Goal: Contribute content

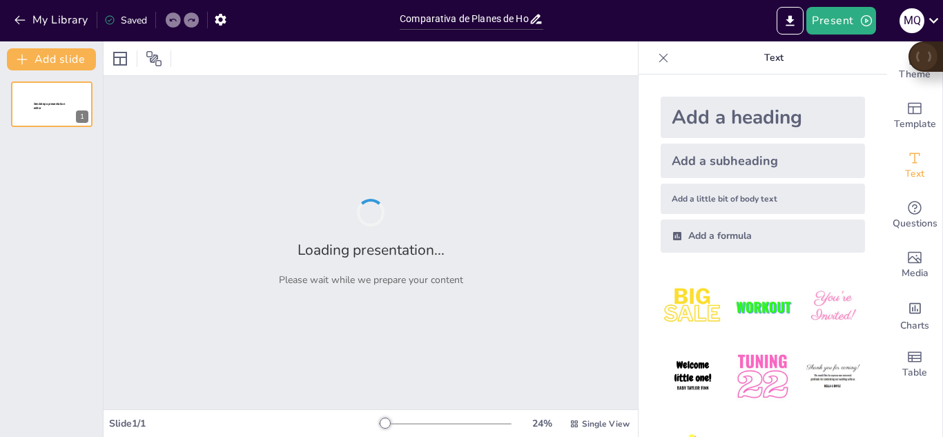
type input "Comparativa de Planes de Hosting: Opciones Locales y Externas"
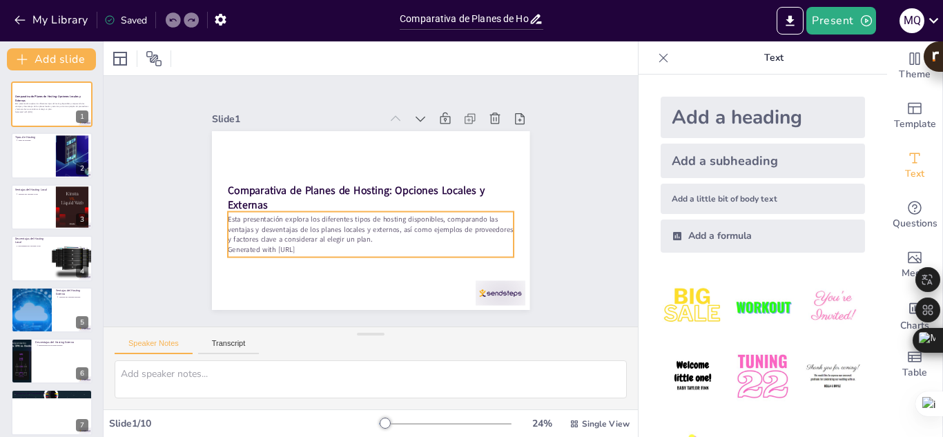
scroll to position [39, 0]
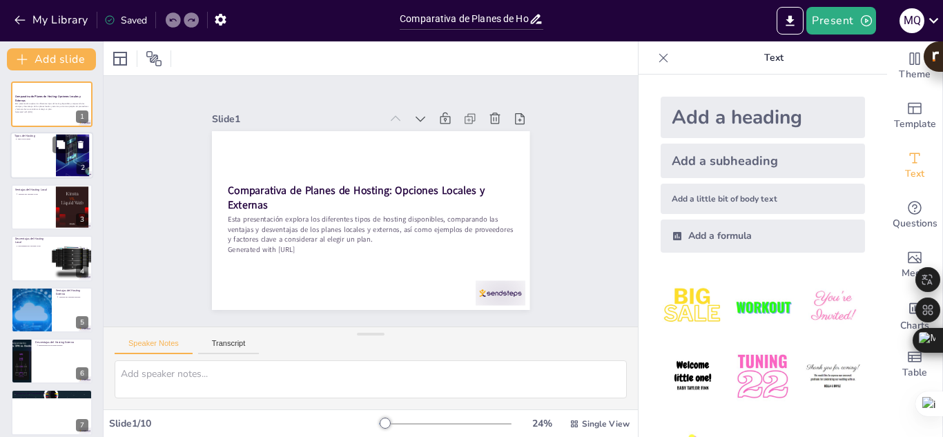
click at [28, 159] on div at bounding box center [51, 156] width 83 height 47
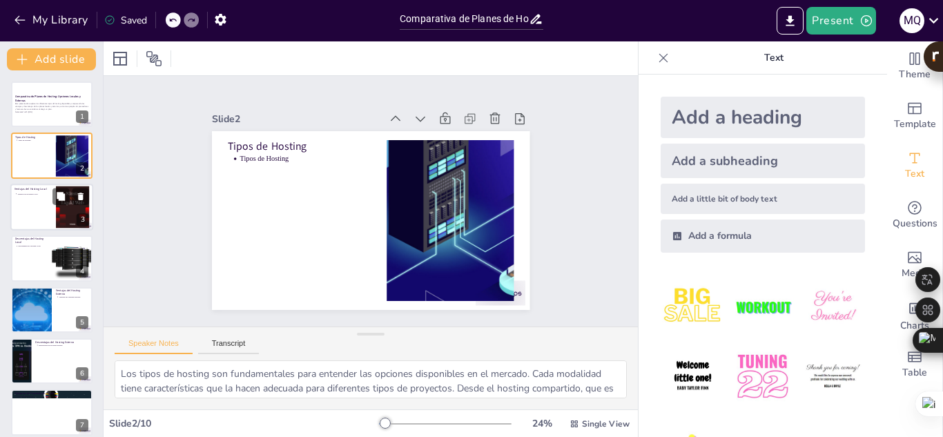
click at [41, 203] on div at bounding box center [51, 207] width 83 height 47
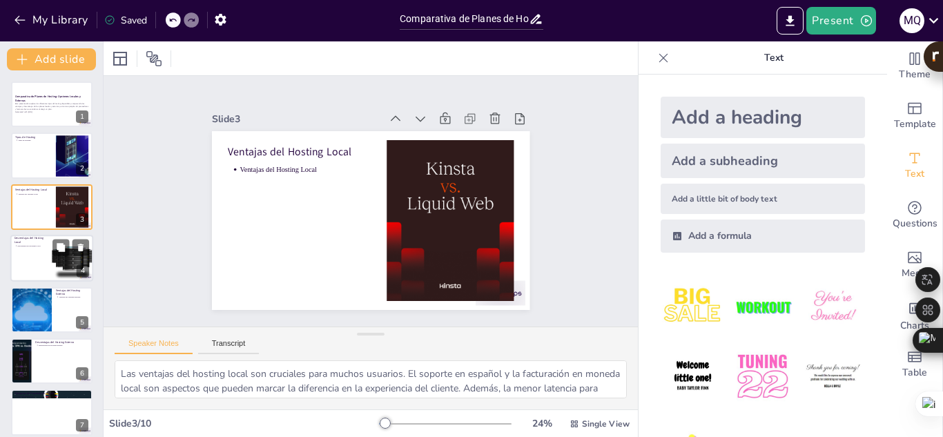
click at [34, 253] on div at bounding box center [51, 258] width 83 height 47
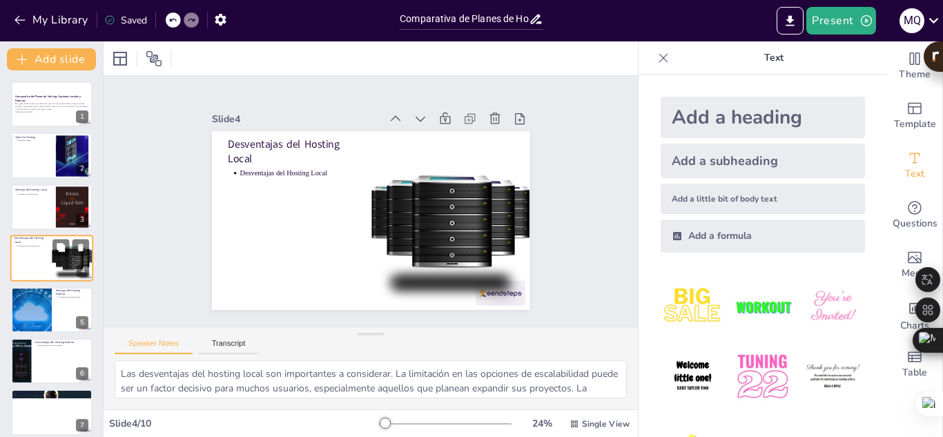
scroll to position [5, 0]
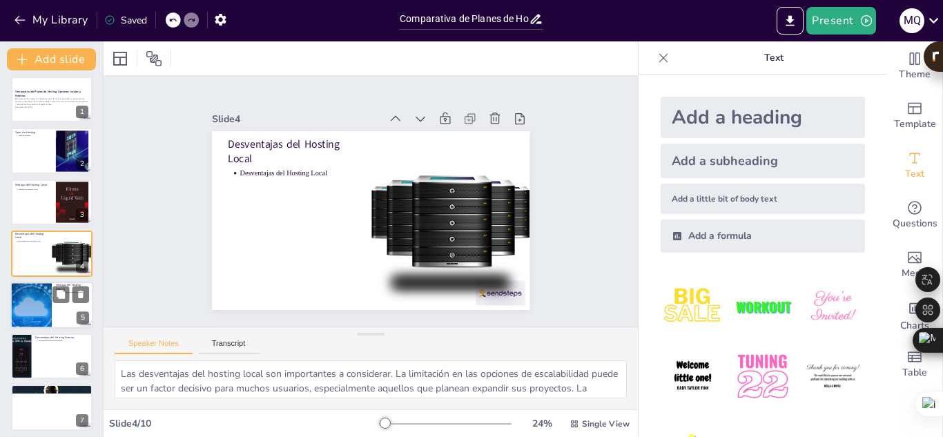
click at [39, 298] on div at bounding box center [31, 305] width 83 height 47
click at [39, 333] on div at bounding box center [51, 356] width 81 height 46
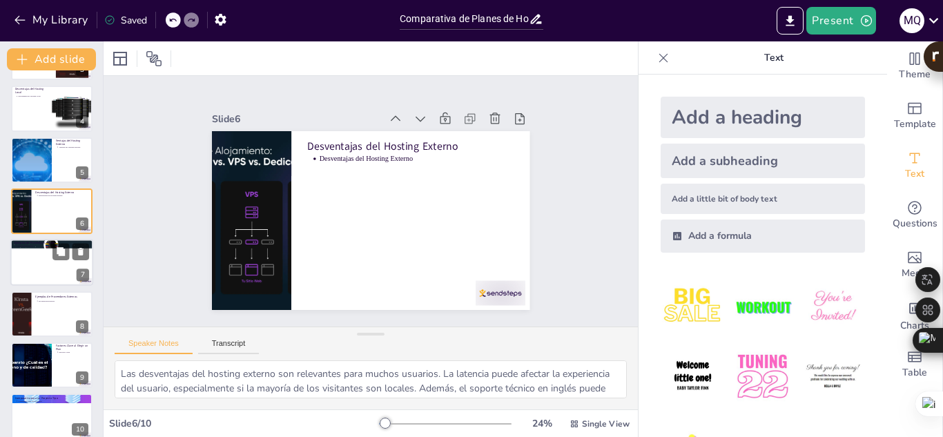
scroll to position [164, 0]
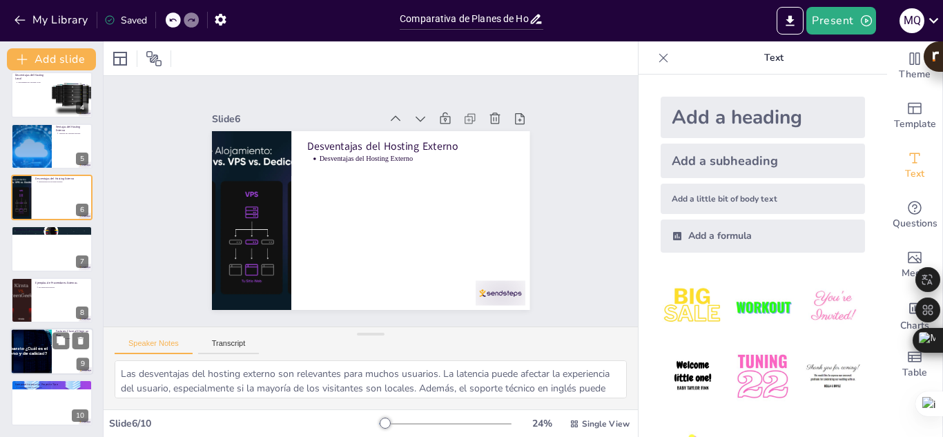
click at [41, 369] on div at bounding box center [32, 351] width 84 height 47
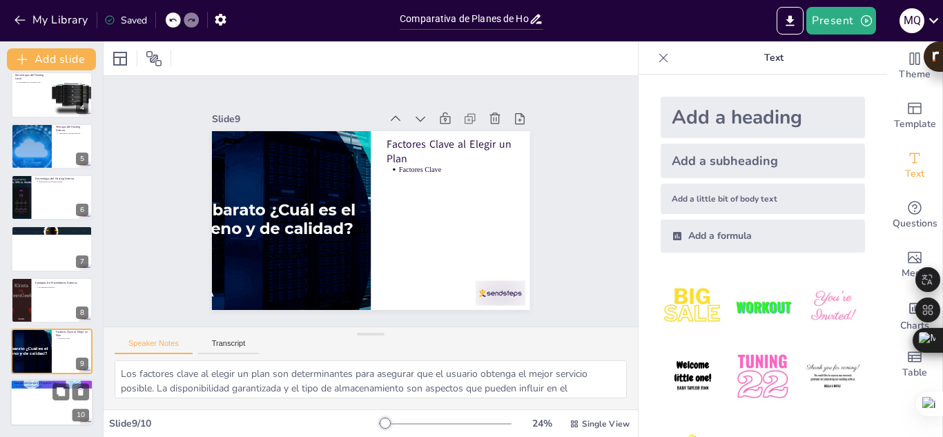
click at [39, 385] on p "Comparativa para Proyecto Tipo" at bounding box center [53, 386] width 72 height 3
type textarea "La comparativa para un proyecto tipo es fundamental para entender cómo las dife…"
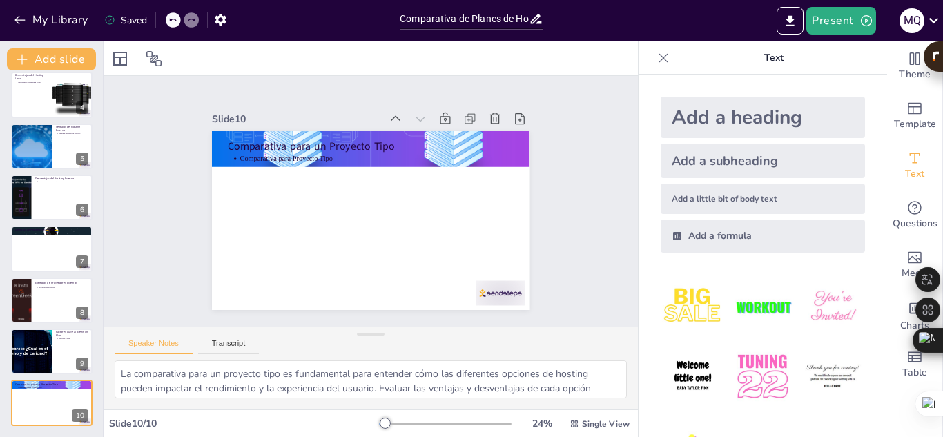
scroll to position [32, 0]
